Goal: Task Accomplishment & Management: Manage account settings

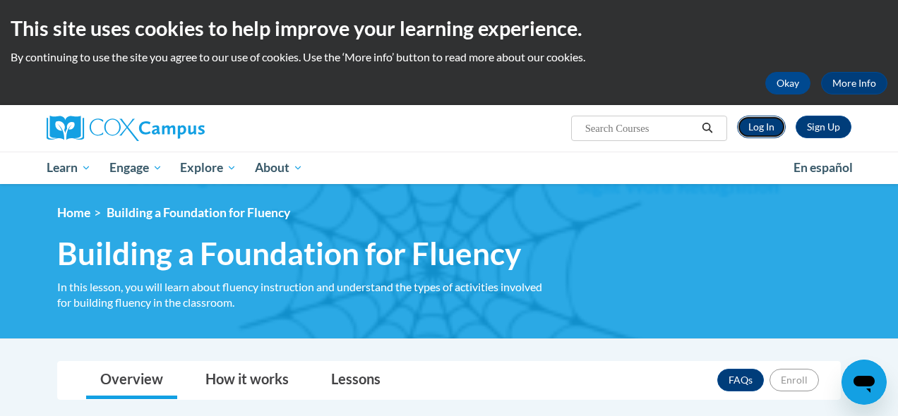
click at [760, 119] on link "Log In" at bounding box center [761, 127] width 49 height 23
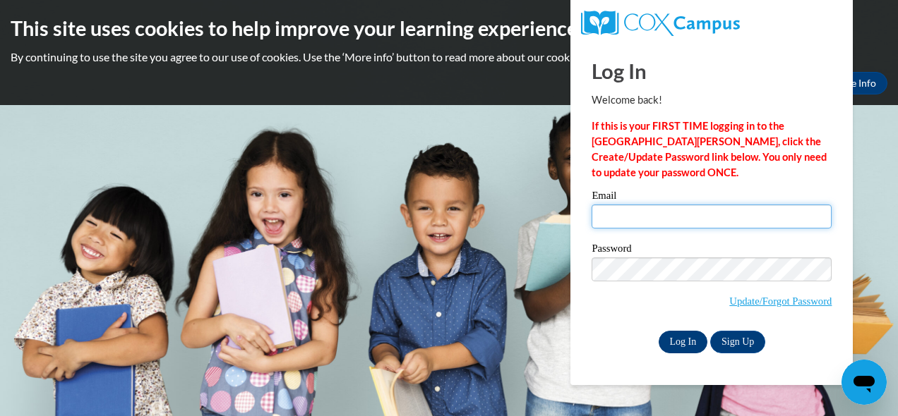
type input "jorie.ohagan@wfbschools.com"
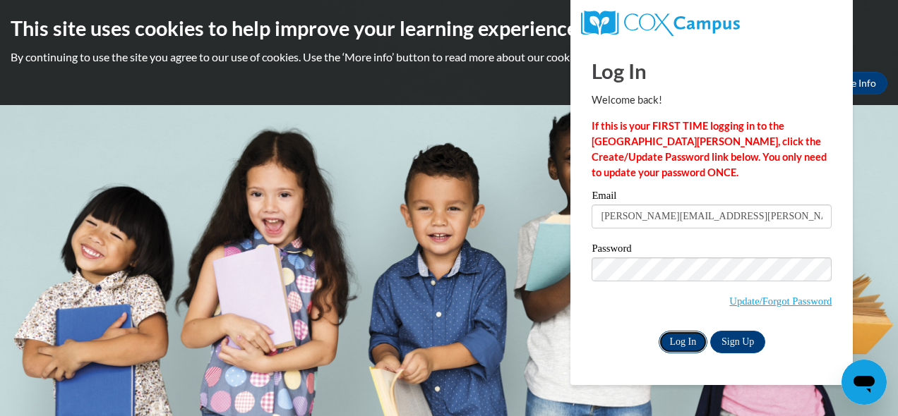
click at [684, 338] on input "Log In" at bounding box center [682, 342] width 49 height 23
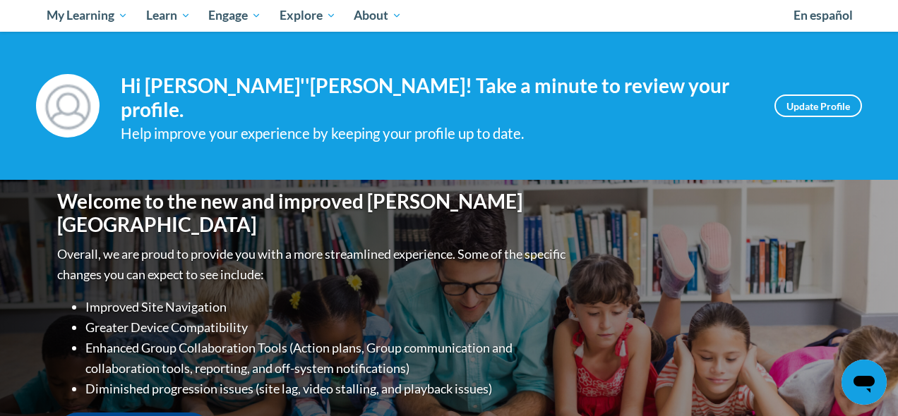
scroll to position [149, 0]
